Goal: Information Seeking & Learning: Understand process/instructions

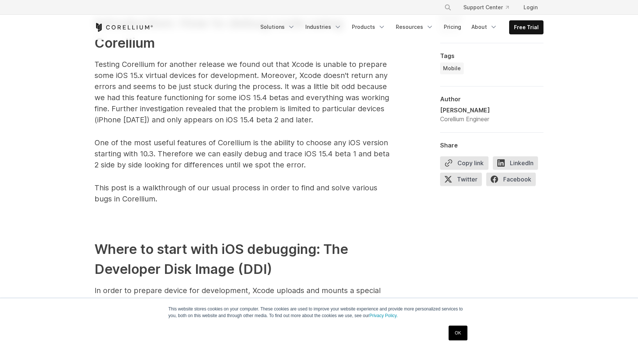
click at [459, 330] on link "OK" at bounding box center [457, 332] width 19 height 15
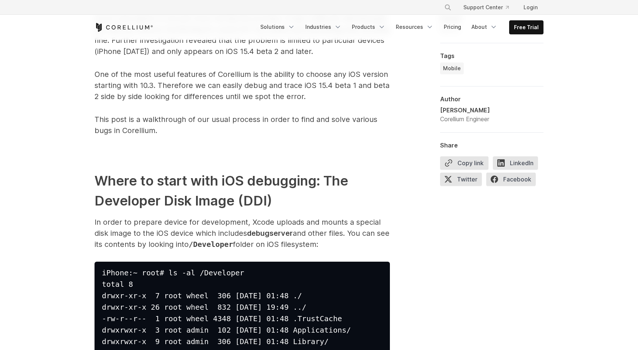
scroll to position [731, 0]
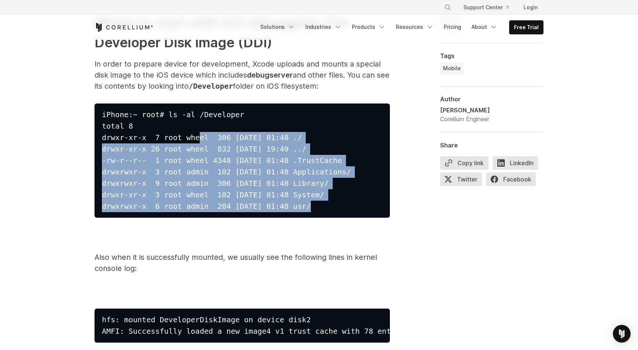
drag, startPoint x: 258, startPoint y: 171, endPoint x: 195, endPoint y: 134, distance: 73.1
click at [195, 134] on pre "iPhone:~ root# ls -al /Developer total 8 drwxr-xr-x 7 root wheel 306 [DATE] 01:…" at bounding box center [241, 160] width 295 height 114
click at [195, 134] on span "drwxr-xr-x 7 root wheel 306 [DATE] 01:48 ./" at bounding box center [202, 137] width 200 height 9
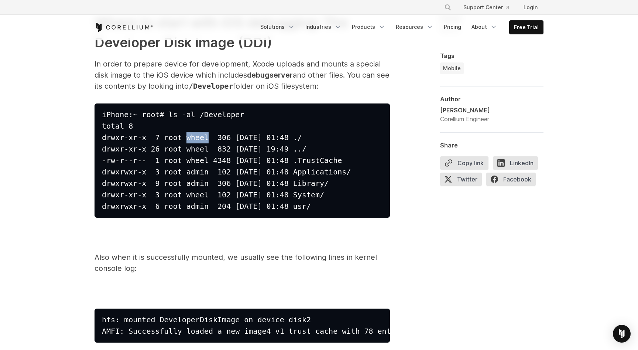
click at [195, 134] on span "drwxr-xr-x 7 root wheel 306 [DATE] 01:48 ./" at bounding box center [202, 137] width 200 height 9
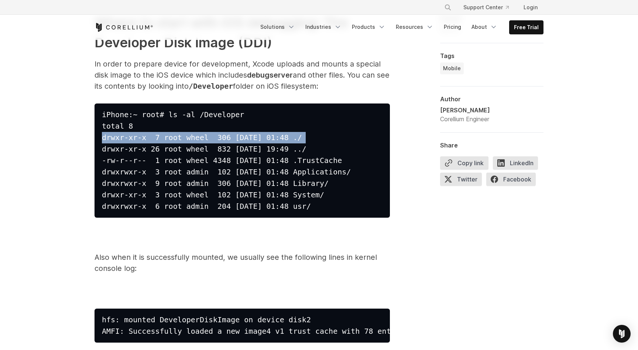
click at [195, 134] on span "drwxr-xr-x 7 root wheel 306 [DATE] 01:48 ./" at bounding box center [202, 137] width 200 height 9
click at [219, 131] on pre "iPhone:~ root# ls -al /Developer total 8 drwxr-xr-x 7 root wheel 306 [DATE] 01:…" at bounding box center [241, 160] width 295 height 114
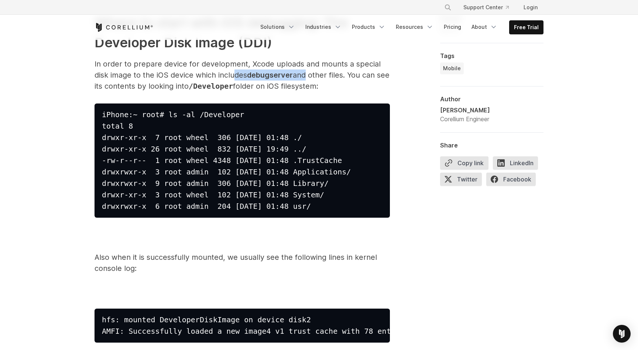
drag, startPoint x: 307, startPoint y: 70, endPoint x: 231, endPoint y: 72, distance: 76.4
click at [237, 71] on p "In order to prepare device for development, Xcode uploads and mounts a special …" at bounding box center [241, 74] width 295 height 33
click at [231, 72] on p "In order to prepare device for development, Xcode uploads and mounts a special …" at bounding box center [241, 74] width 295 height 33
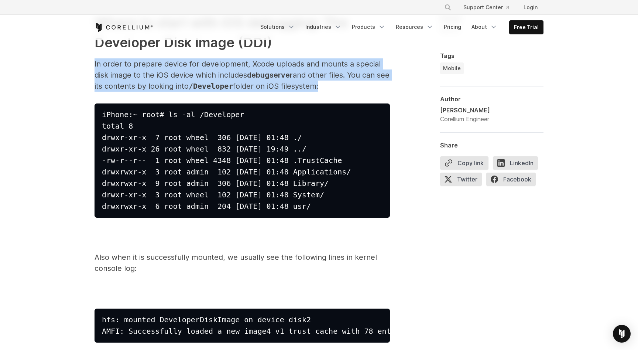
click at [231, 72] on p "In order to prepare device for development, Xcode uploads and mounts a special …" at bounding box center [241, 74] width 295 height 33
click at [247, 75] on p "In order to prepare device for development, Xcode uploads and mounts a special …" at bounding box center [241, 74] width 295 height 33
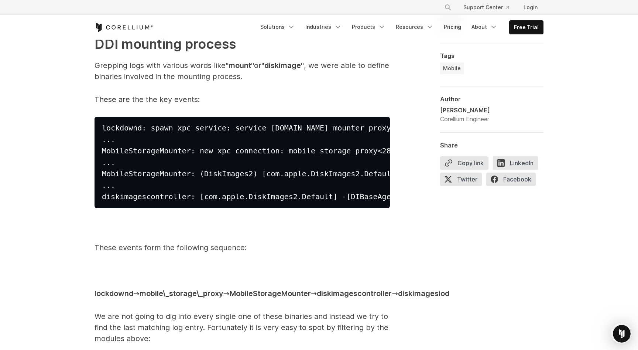
scroll to position [1412, 0]
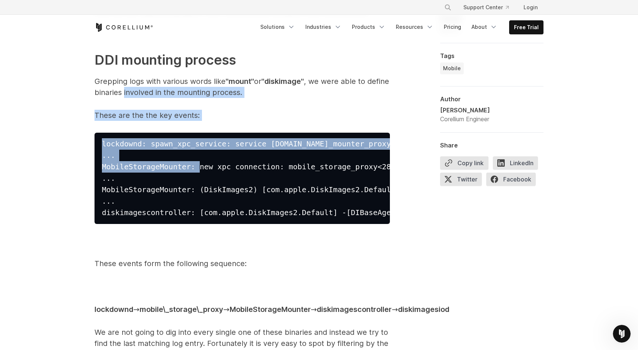
drag, startPoint x: 148, startPoint y: 93, endPoint x: 214, endPoint y: 173, distance: 104.0
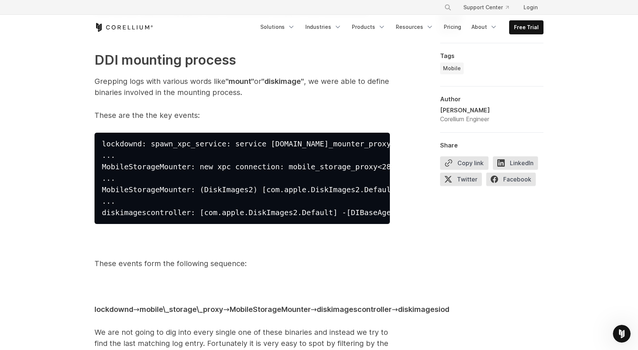
click at [221, 173] on pre "lockdownd: spawn_xpc_service: service [DOMAIN_NAME]_mounter_proxy started ... M…" at bounding box center [241, 178] width 295 height 91
click at [242, 168] on span "MobileStorageMounter: new xpc connection: mobile_storage_proxy<283>" at bounding box center [251, 166] width 298 height 9
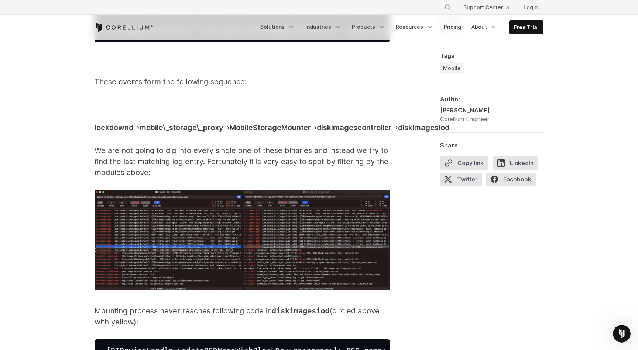
scroll to position [1595, 0]
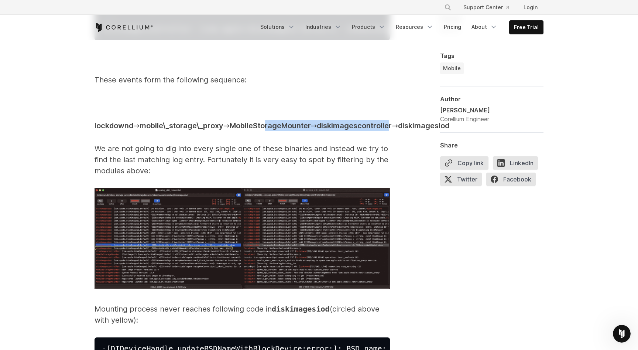
drag, startPoint x: 269, startPoint y: 129, endPoint x: 165, endPoint y: 137, distance: 104.3
click at [165, 131] on p "lockdownd → mobile\_storage\_proxy → MobileStorageMounter → diskimagescontrolle…" at bounding box center [241, 125] width 295 height 11
click at [234, 154] on p "We are not going to dig into every single one of these binaries and instead we …" at bounding box center [241, 159] width 295 height 33
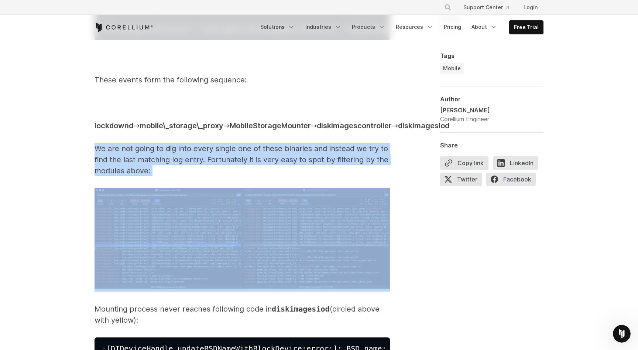
click at [234, 154] on p "We are not going to dig into every single one of these binaries and instead we …" at bounding box center [241, 159] width 295 height 33
click at [257, 156] on p "We are not going to dig into every single one of these binaries and instead we …" at bounding box center [241, 159] width 295 height 33
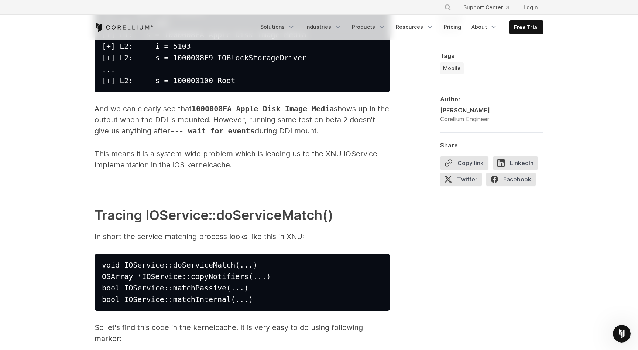
scroll to position [5199, 0]
